Goal: Information Seeking & Learning: Learn about a topic

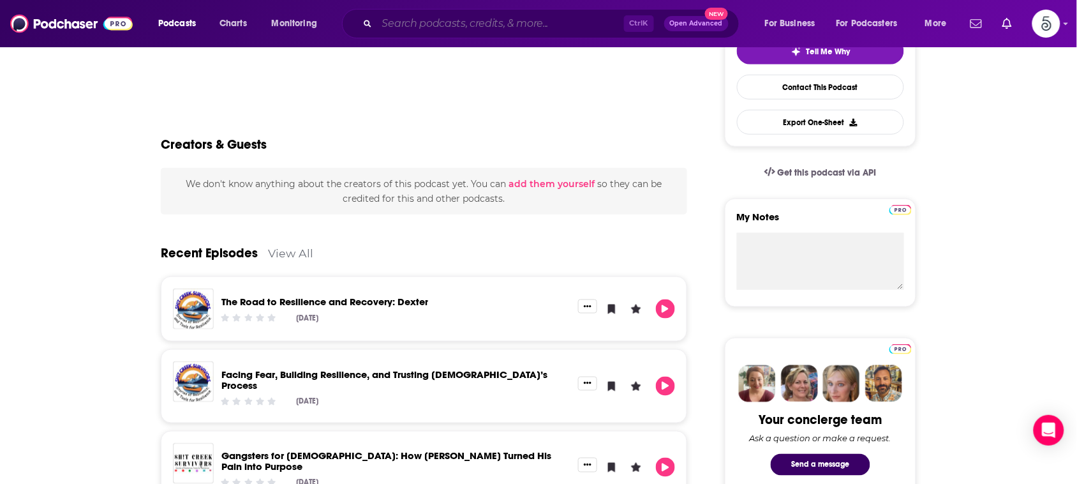
click at [557, 14] on input "Search podcasts, credits, & more..." at bounding box center [500, 23] width 247 height 20
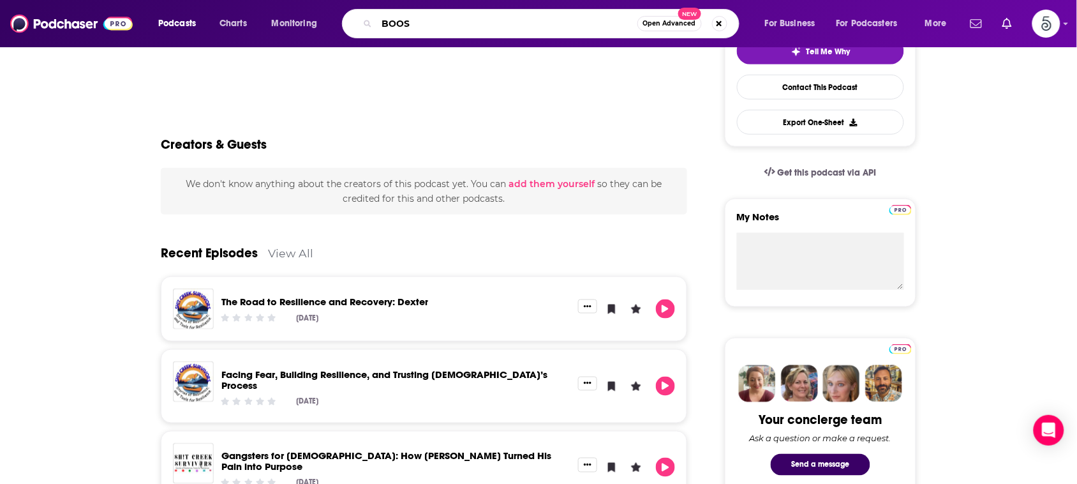
type input "BOOST"
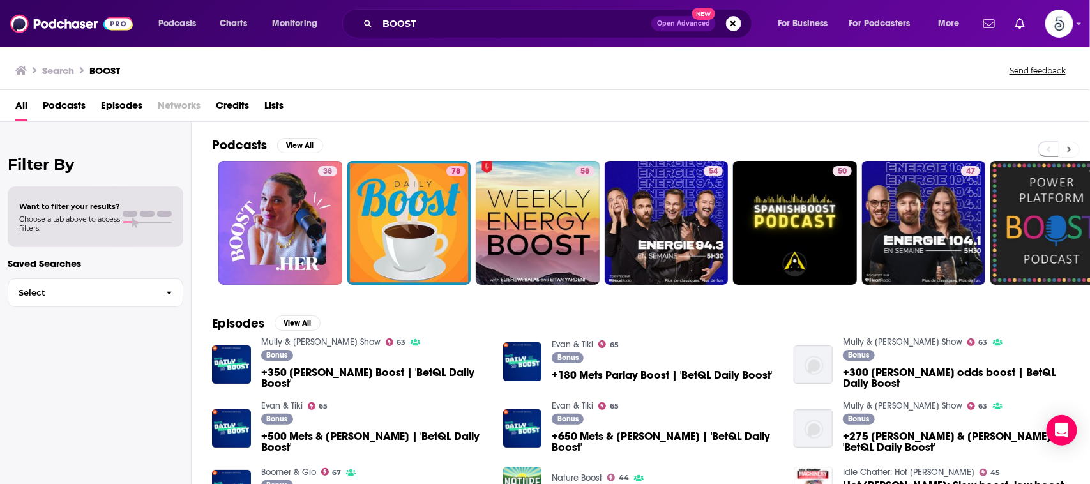
click at [1067, 149] on icon at bounding box center [1069, 149] width 4 height 9
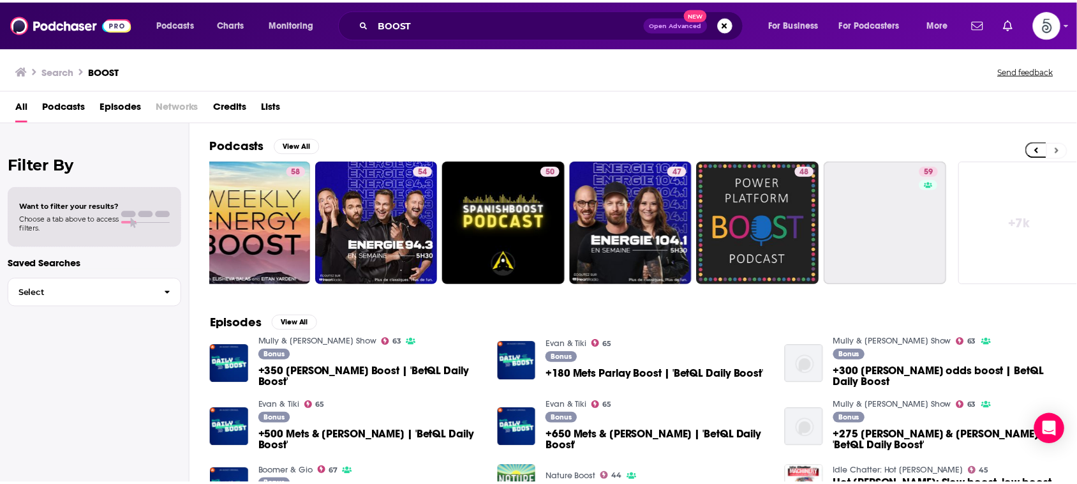
scroll to position [0, 295]
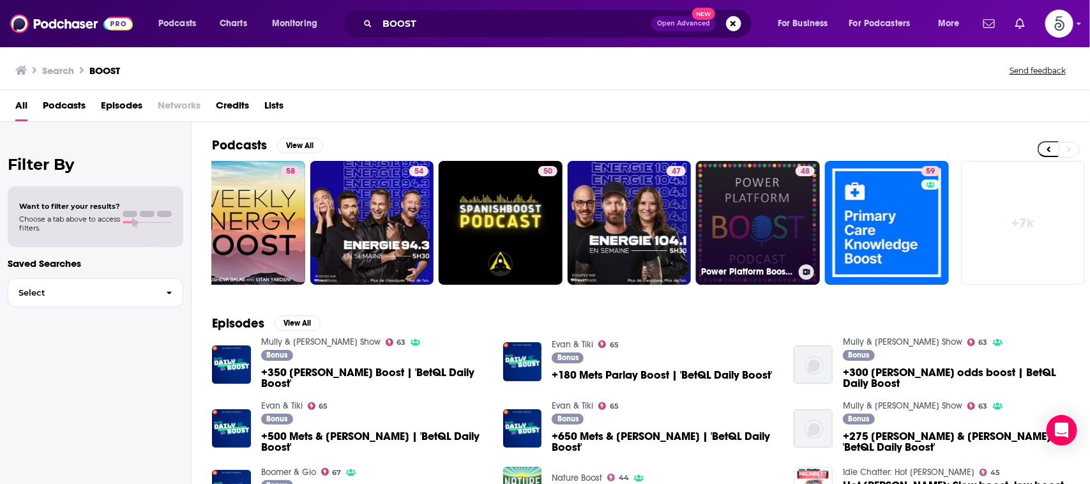
click at [754, 234] on link "48 Power Platform Boost Podcast" at bounding box center [758, 223] width 124 height 124
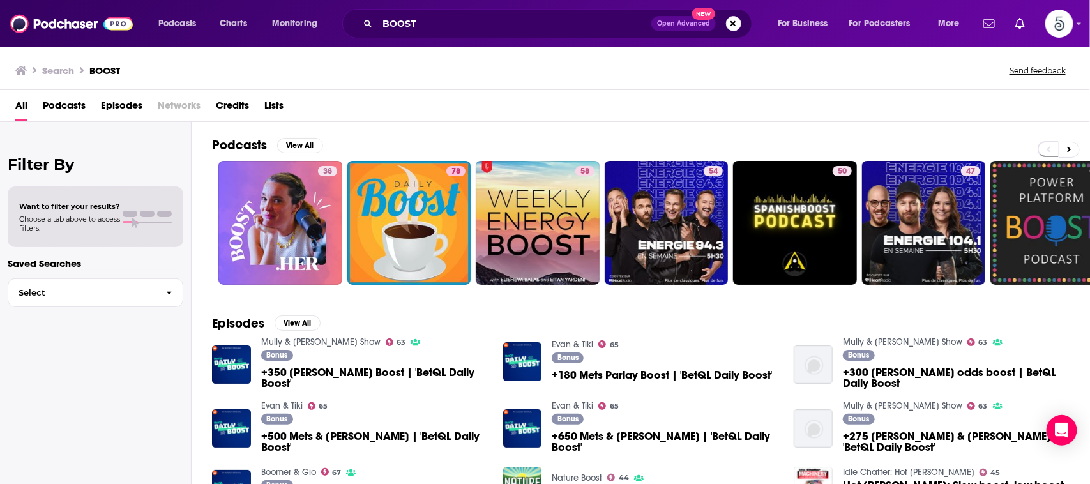
click at [410, 315] on div "Episodes View All Mully & [PERSON_NAME] Show 63 Bonus +350 [PERSON_NAME] Boost …" at bounding box center [640, 416] width 898 height 233
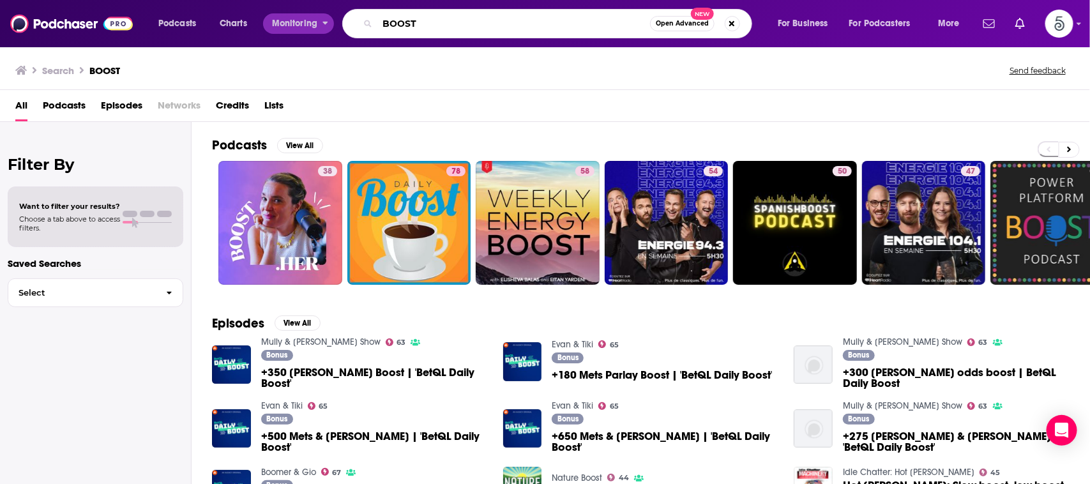
drag, startPoint x: 514, startPoint y: 14, endPoint x: 313, endPoint y: 33, distance: 201.9
click at [313, 33] on div "Podcasts Charts Monitoring BOOST Open Advanced New For Business For Podcasters …" at bounding box center [560, 23] width 822 height 29
type input "v"
type input "business brain"
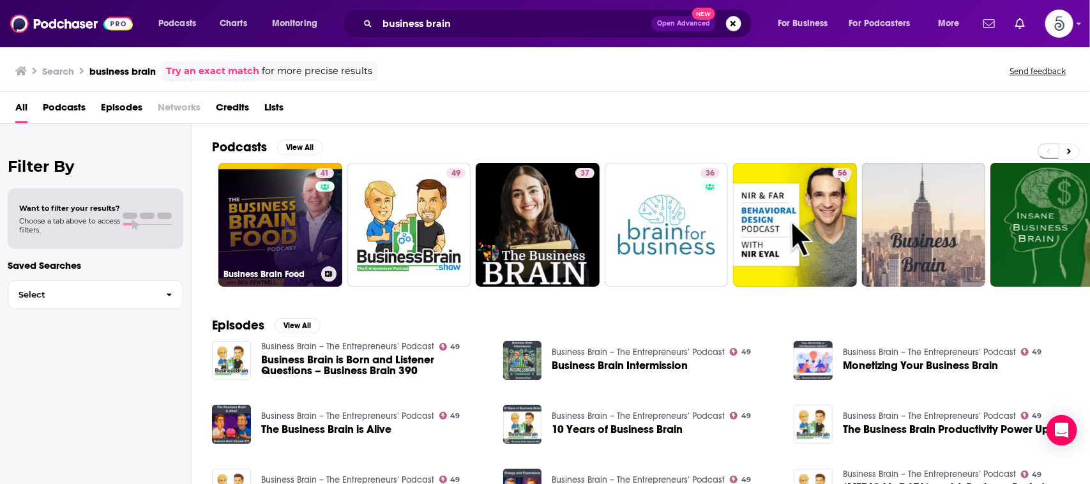
click at [288, 198] on link "41 Business Brain Food" at bounding box center [280, 225] width 124 height 124
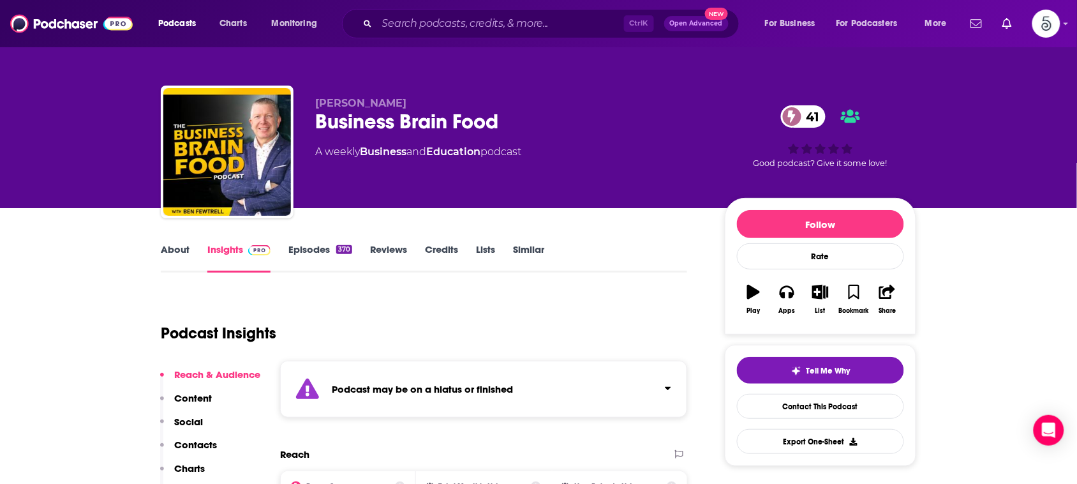
click at [183, 248] on link "About" at bounding box center [175, 257] width 29 height 29
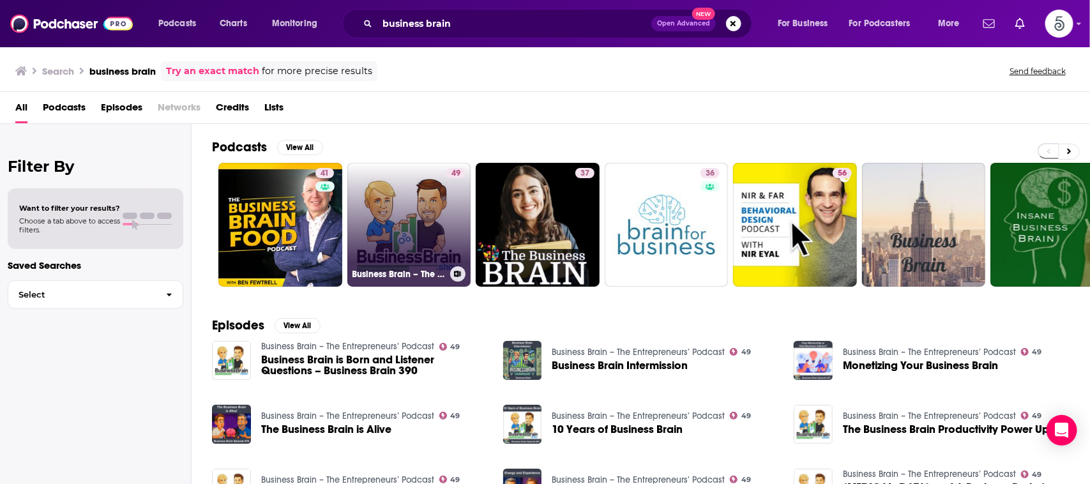
click at [407, 190] on link "49 Business Brain – The Entrepreneurs’ Podcast" at bounding box center [409, 225] width 124 height 124
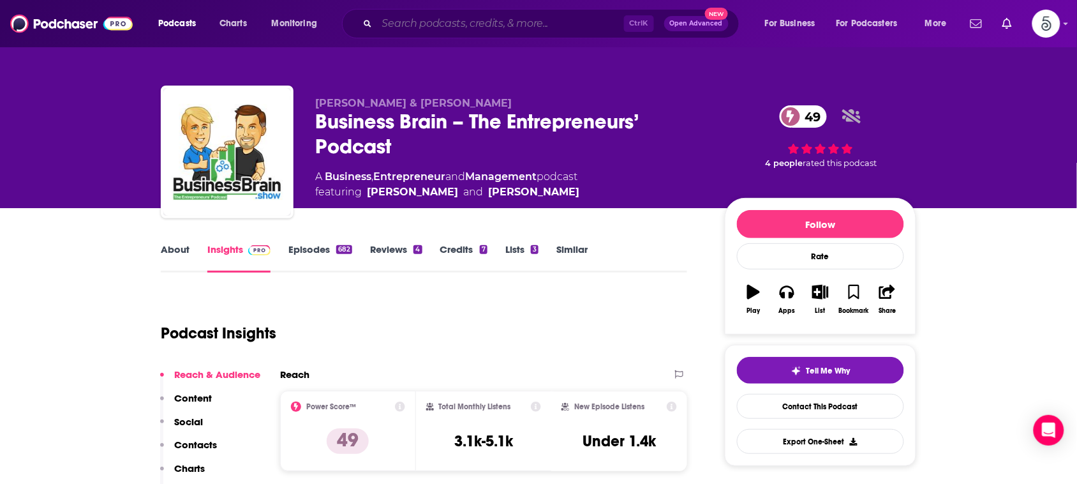
click at [569, 24] on input "Search podcasts, credits, & more..." at bounding box center [500, 23] width 247 height 20
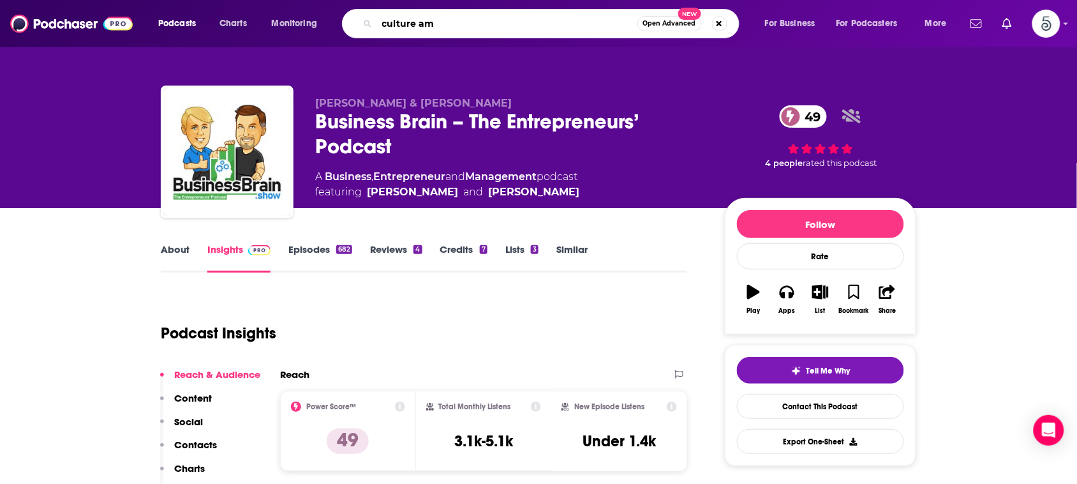
type input "culture amp"
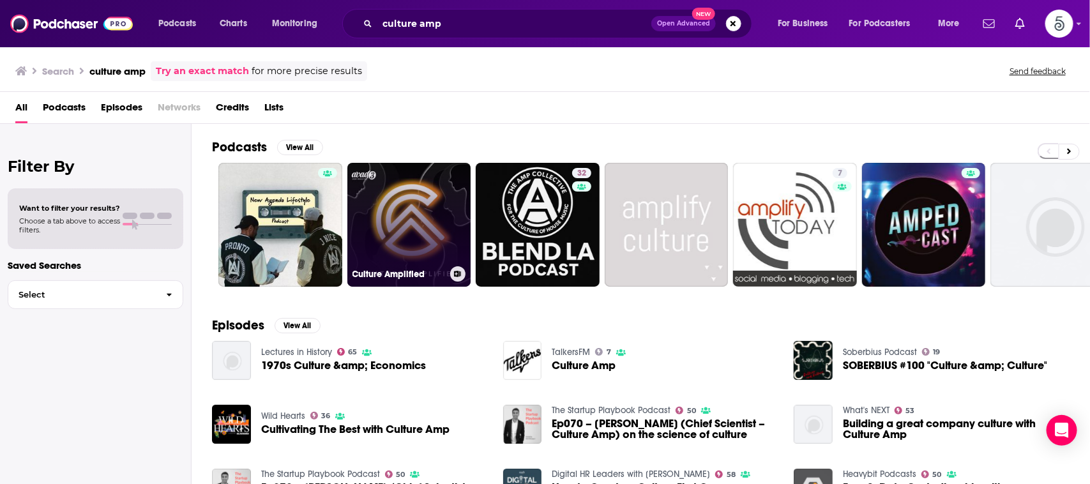
click at [414, 213] on link "Culture Amplified" at bounding box center [409, 225] width 124 height 124
